Goal: Find specific page/section: Find specific page/section

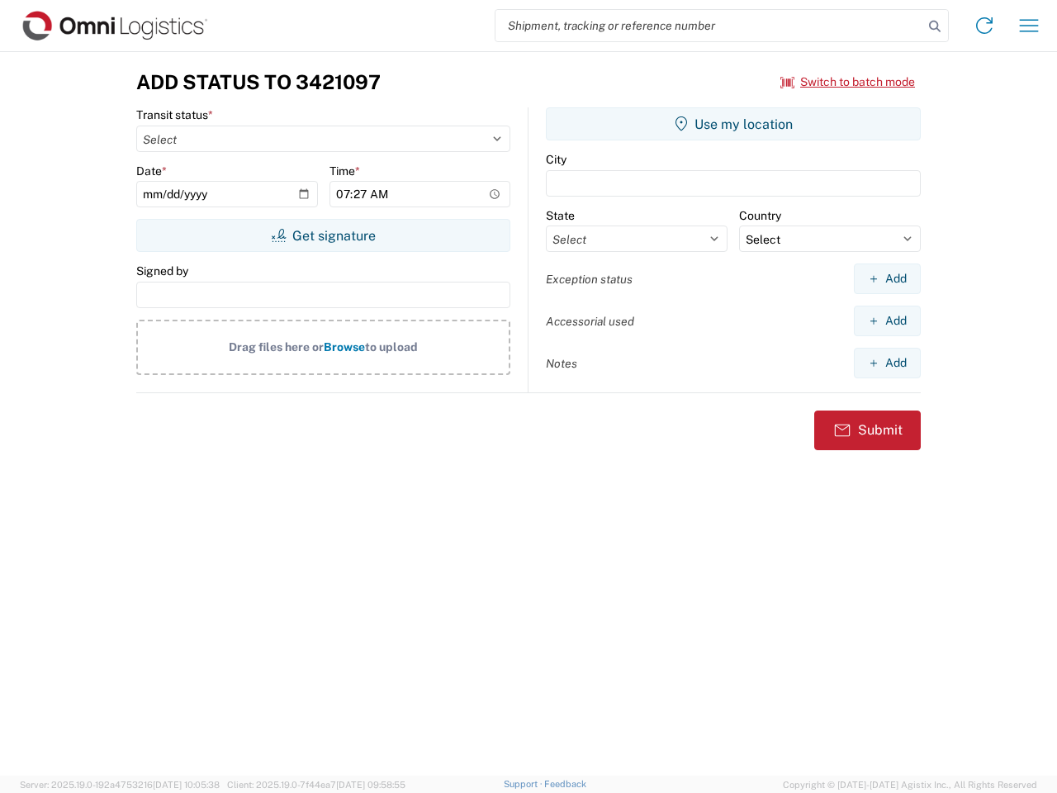
click at [710, 26] on input "search" at bounding box center [710, 25] width 428 height 31
click at [935, 26] on icon at bounding box center [934, 26] width 23 height 23
click at [985, 26] on icon at bounding box center [984, 25] width 26 height 26
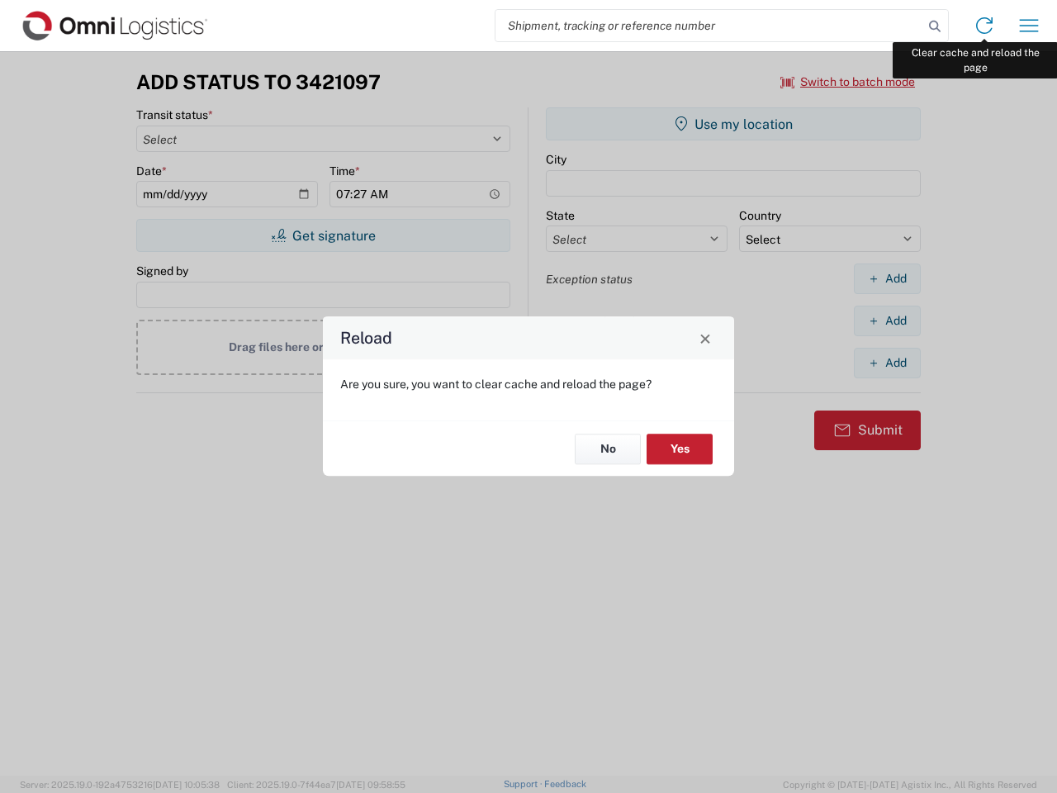
click at [1029, 26] on div "Reload Are you sure, you want to clear cache and reload the page? No Yes" at bounding box center [528, 396] width 1057 height 793
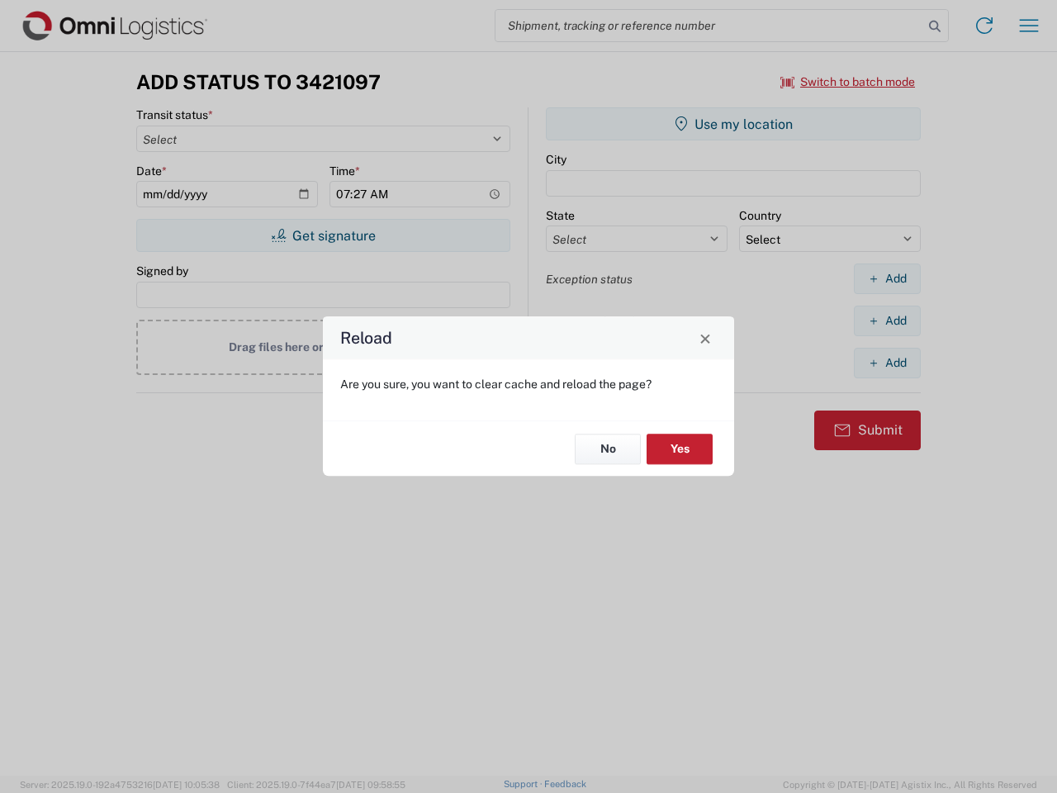
click at [848, 82] on div "Reload Are you sure, you want to clear cache and reload the page? No Yes" at bounding box center [528, 396] width 1057 height 793
click at [323, 235] on div "Reload Are you sure, you want to clear cache and reload the page? No Yes" at bounding box center [528, 396] width 1057 height 793
click at [733, 124] on div "Reload Are you sure, you want to clear cache and reload the page? No Yes" at bounding box center [528, 396] width 1057 height 793
click at [887, 278] on div "Reload Are you sure, you want to clear cache and reload the page? No Yes" at bounding box center [528, 396] width 1057 height 793
click at [887, 320] on div "Reload Are you sure, you want to clear cache and reload the page? No Yes" at bounding box center [528, 396] width 1057 height 793
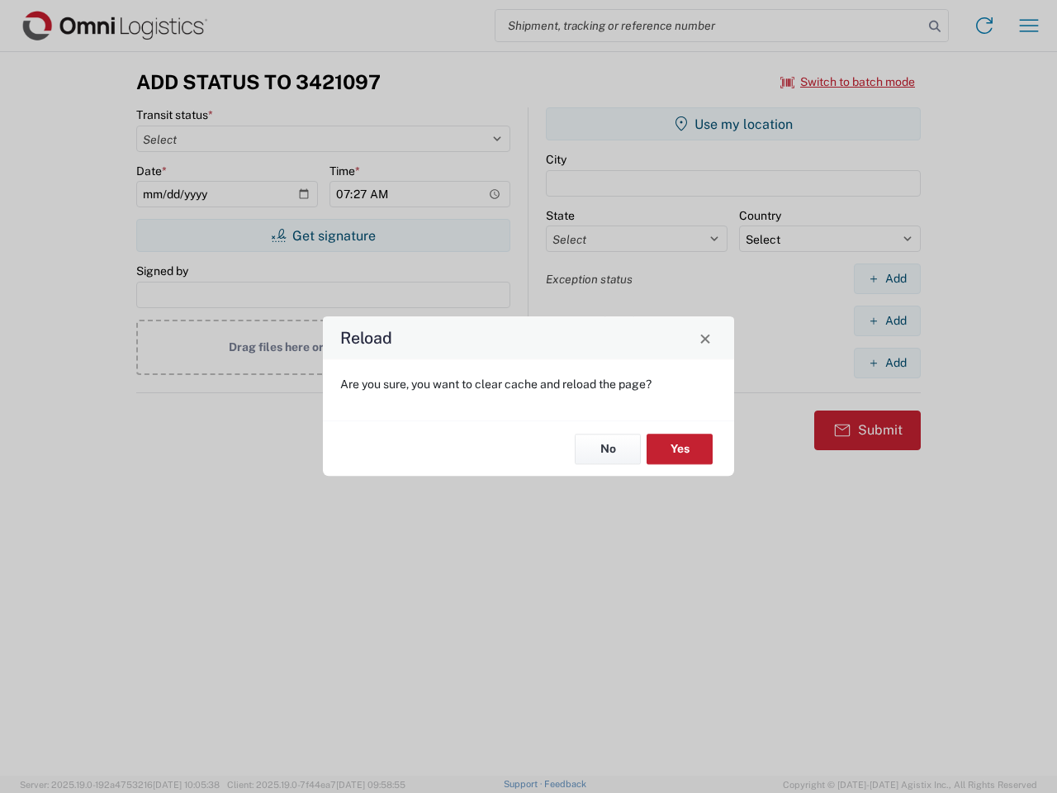
click at [887, 363] on div "Reload Are you sure, you want to clear cache and reload the page? No Yes" at bounding box center [528, 396] width 1057 height 793
